Goal: Navigation & Orientation: Find specific page/section

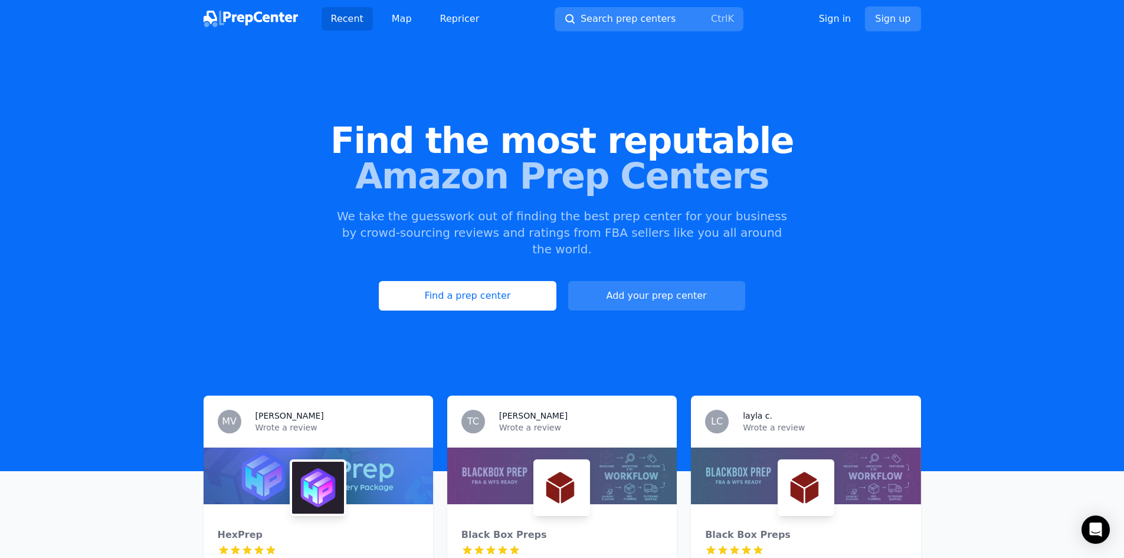
scroll to position [70, 0]
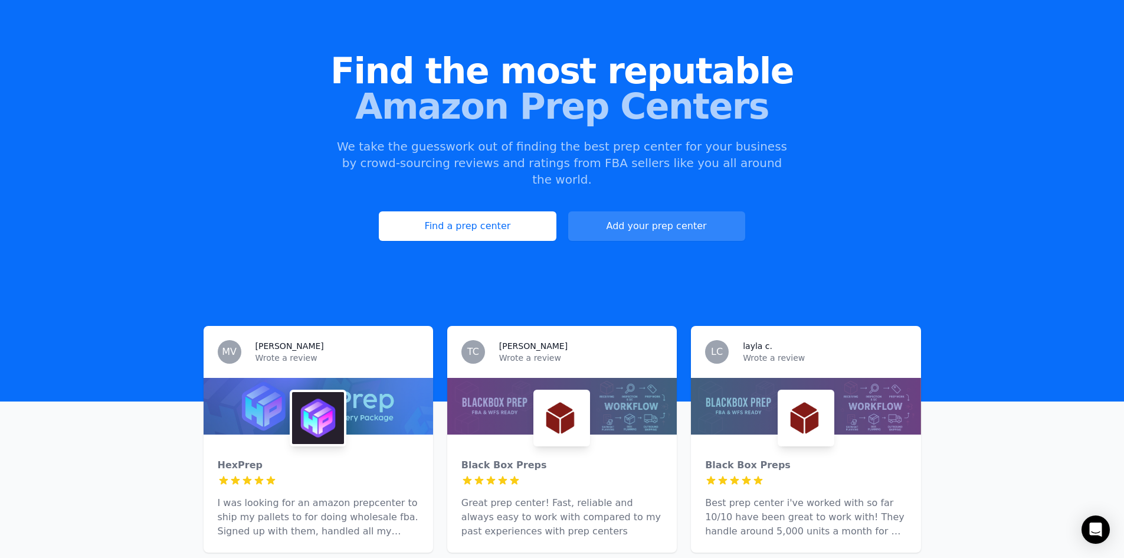
click at [309, 389] on div at bounding box center [318, 417] width 57 height 57
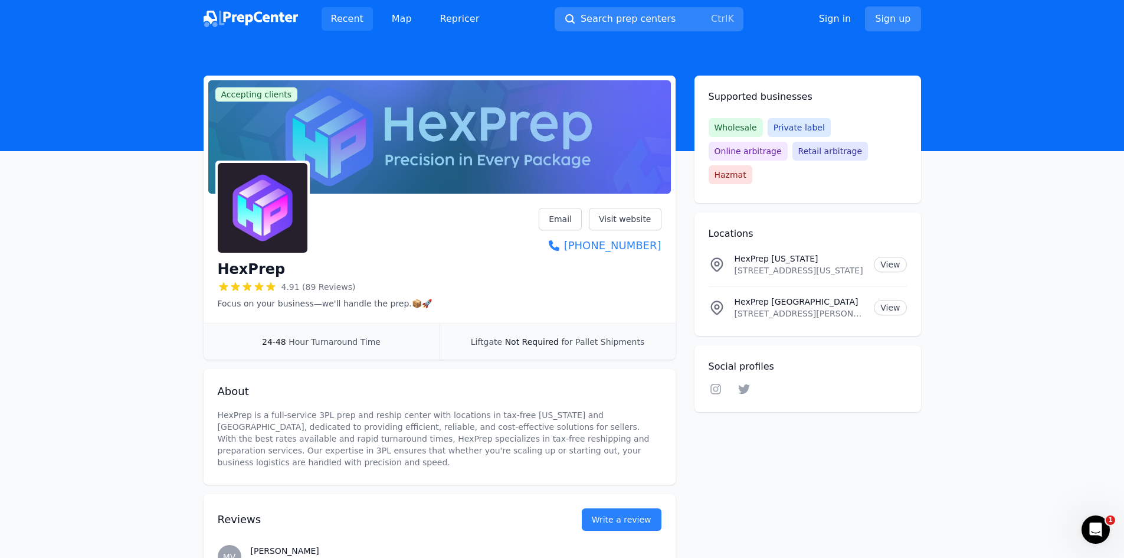
click at [360, 14] on link "Recent" at bounding box center [347, 19] width 51 height 24
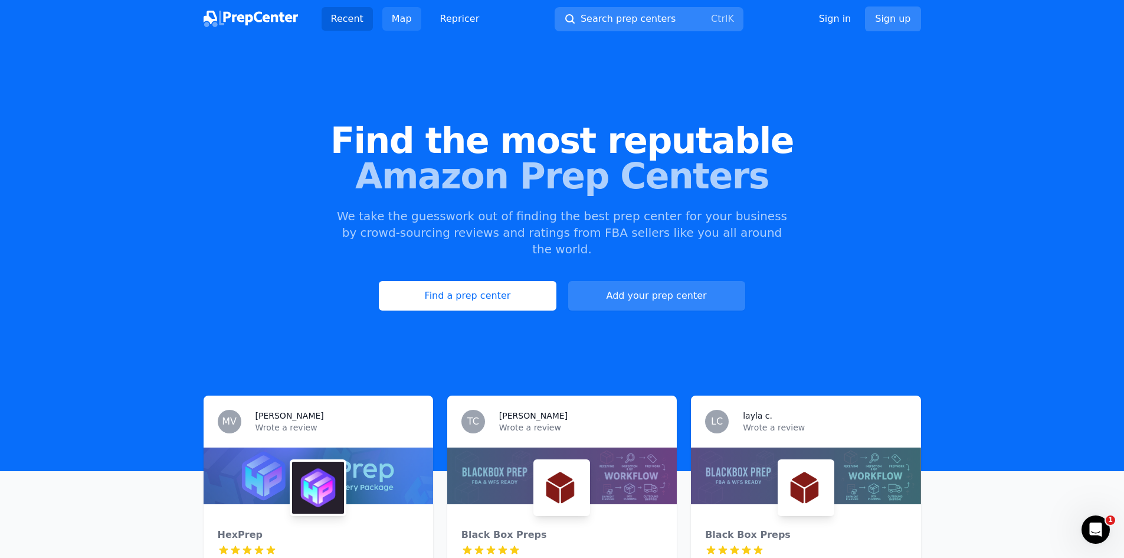
click at [389, 21] on link "Map" at bounding box center [401, 19] width 39 height 24
